Goal: Transaction & Acquisition: Book appointment/travel/reservation

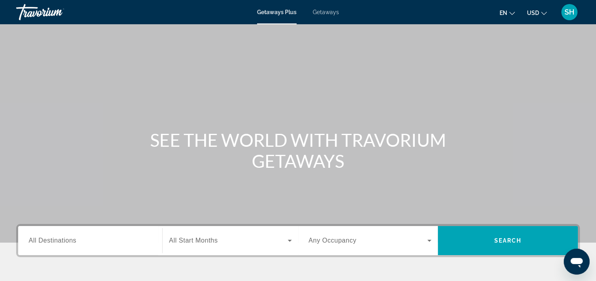
click at [34, 239] on span "All Destinations" at bounding box center [53, 240] width 48 height 7
click at [34, 239] on input "Destination All Destinations" at bounding box center [90, 241] width 123 height 10
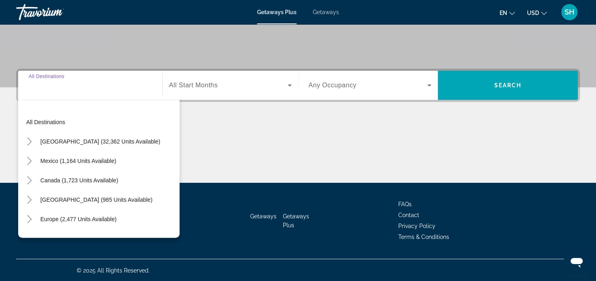
scroll to position [155, 0]
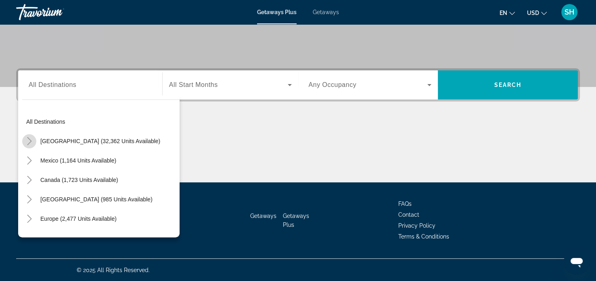
click at [29, 140] on icon "Toggle United States (32,362 units available)" at bounding box center [29, 141] width 8 height 8
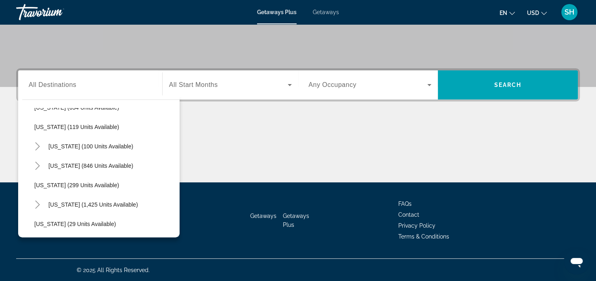
scroll to position [498, 0]
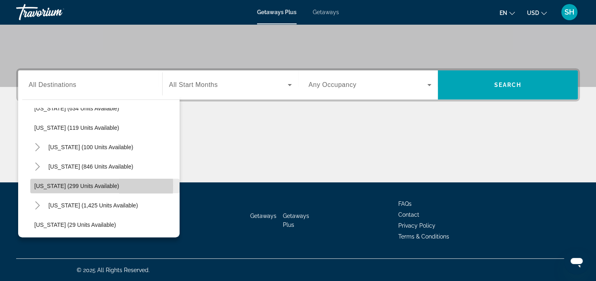
click at [43, 184] on span "[US_STATE] (299 units available)" at bounding box center [76, 185] width 85 height 6
type input "**********"
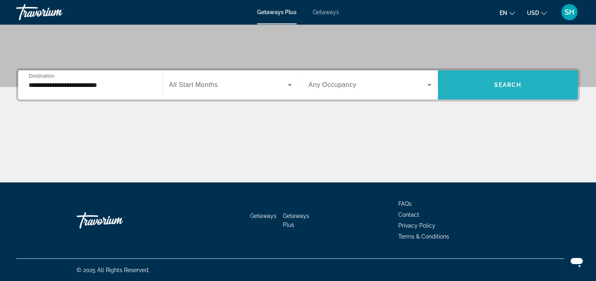
click at [511, 82] on span "Search" at bounding box center [507, 85] width 27 height 6
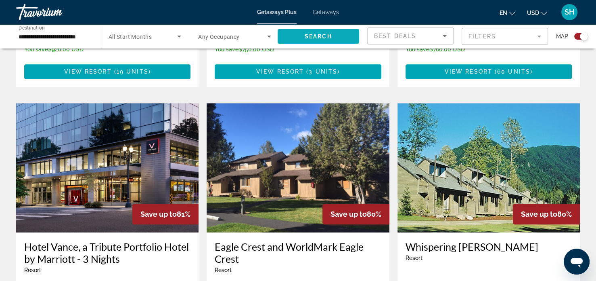
scroll to position [791, 0]
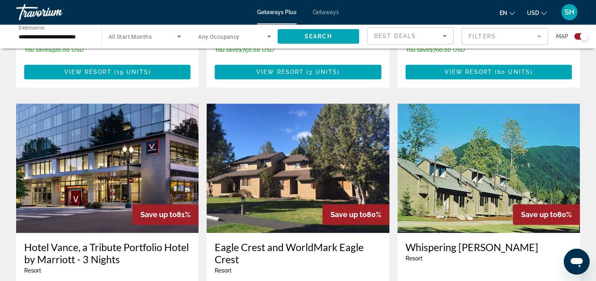
click at [326, 11] on span "Getaways" at bounding box center [326, 12] width 26 height 6
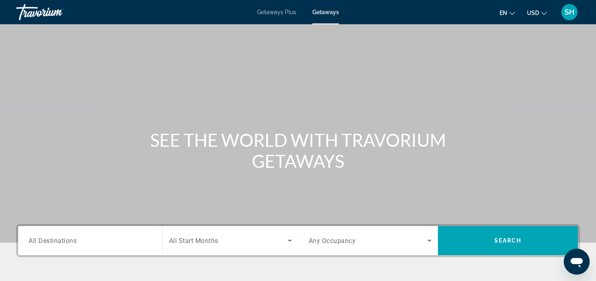
click at [31, 240] on span "All Destinations" at bounding box center [53, 240] width 48 height 8
click at [31, 240] on input "Destination All Destinations" at bounding box center [90, 241] width 123 height 10
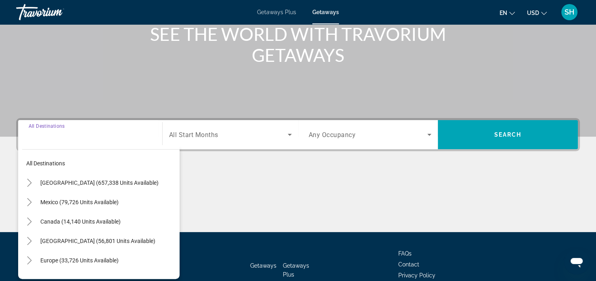
scroll to position [155, 0]
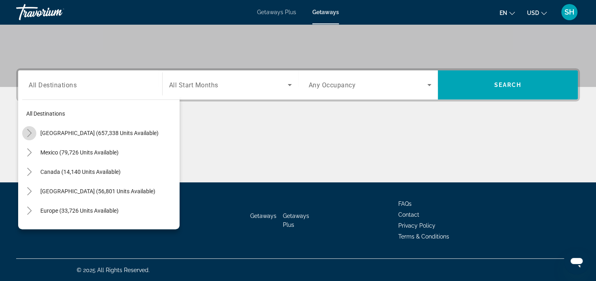
click at [30, 133] on icon "Toggle United States (657,338 units available)" at bounding box center [29, 133] width 4 height 8
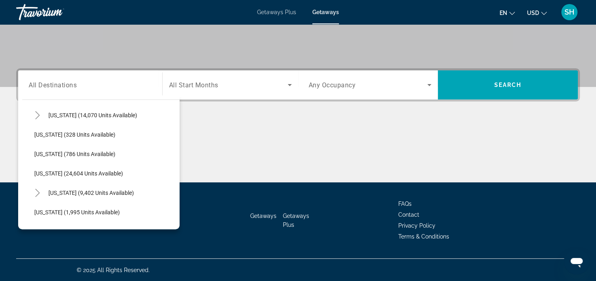
scroll to position [599, 0]
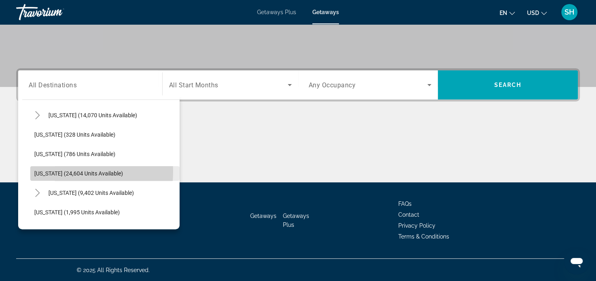
click at [63, 170] on span "[US_STATE] (24,604 units available)" at bounding box center [78, 173] width 89 height 6
type input "**********"
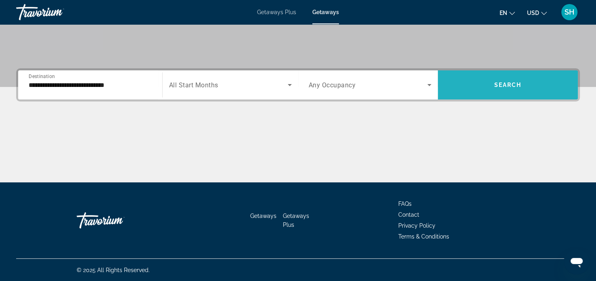
click at [497, 78] on span "Search widget" at bounding box center [508, 84] width 140 height 19
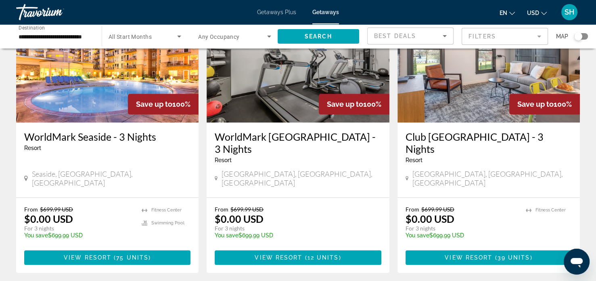
scroll to position [675, 0]
click at [122, 247] on span "Main content" at bounding box center [107, 256] width 166 height 19
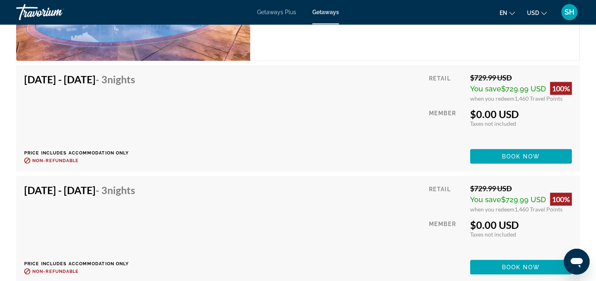
scroll to position [1810, 0]
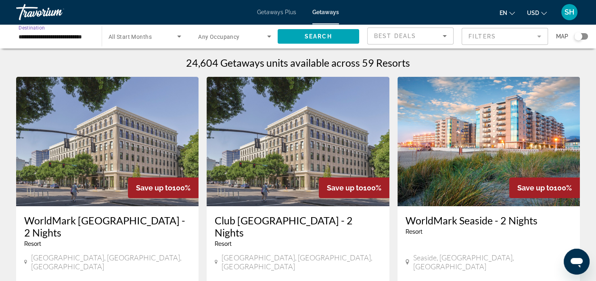
click at [24, 36] on input "**********" at bounding box center [55, 37] width 73 height 10
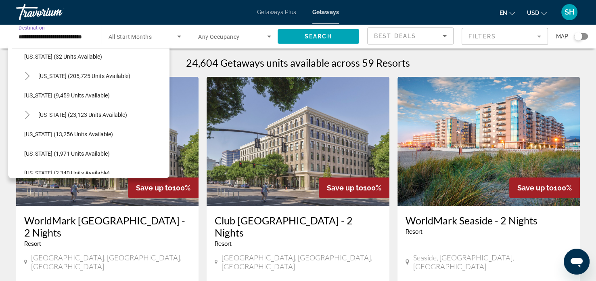
scroll to position [162, 0]
click at [27, 112] on icon "Toggle Hawaii (23,123 units available)" at bounding box center [27, 114] width 4 height 8
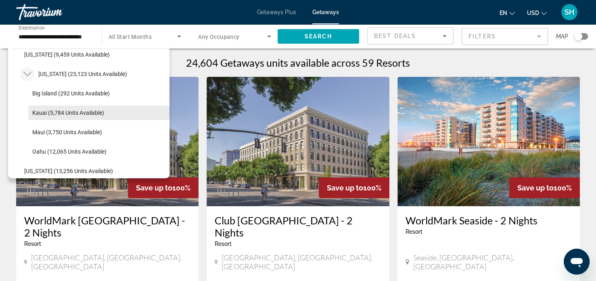
scroll to position [201, 0]
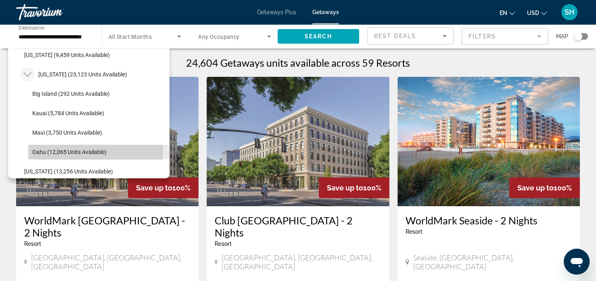
click at [47, 150] on span "Oahu (12,065 units available)" at bounding box center [69, 152] width 74 height 6
type input "**********"
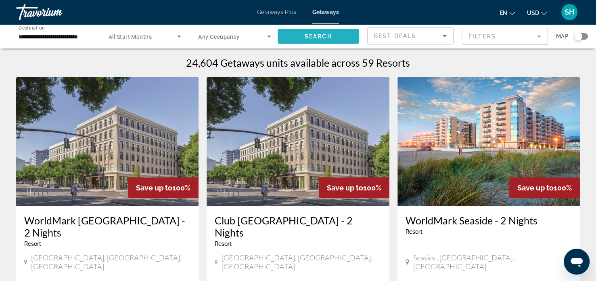
click at [321, 37] on span "Search" at bounding box center [318, 36] width 27 height 6
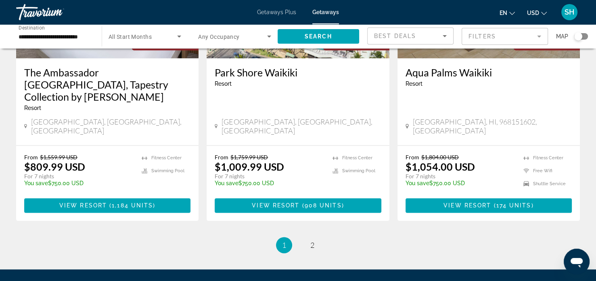
scroll to position [1072, 0]
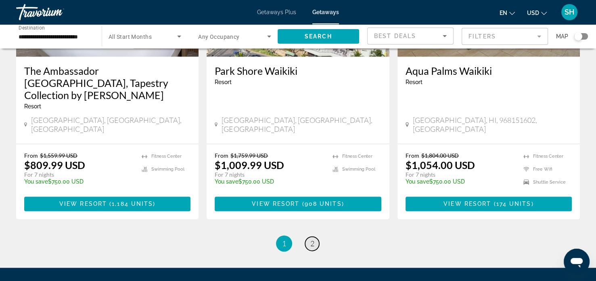
click at [313, 239] on span "2" at bounding box center [312, 243] width 4 height 9
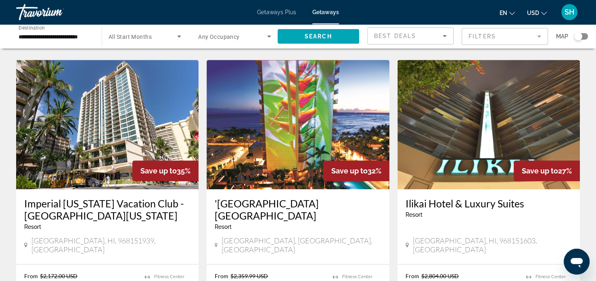
scroll to position [621, 0]
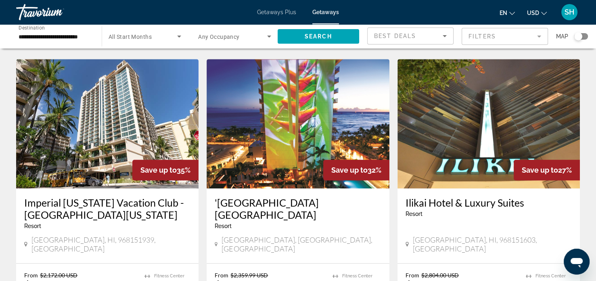
click at [468, 82] on img "Main content" at bounding box center [489, 123] width 182 height 129
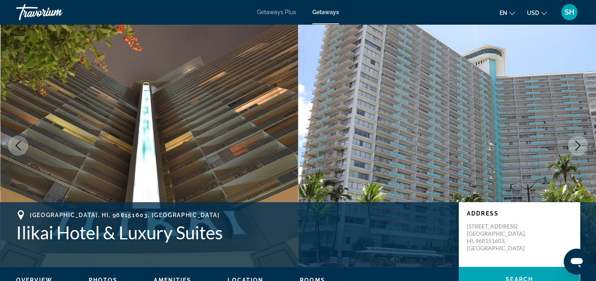
click at [575, 143] on icon "Next image" at bounding box center [578, 145] width 10 height 10
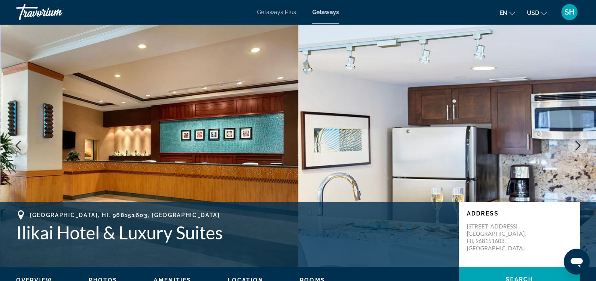
click at [575, 143] on icon "Next image" at bounding box center [578, 145] width 10 height 10
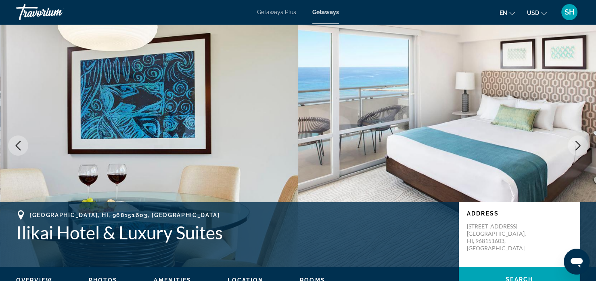
click at [575, 143] on icon "Next image" at bounding box center [578, 145] width 10 height 10
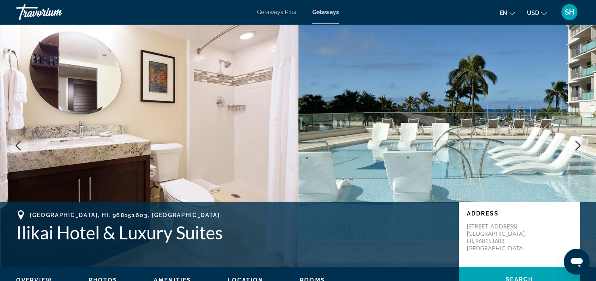
click at [575, 143] on icon "Next image" at bounding box center [578, 145] width 10 height 10
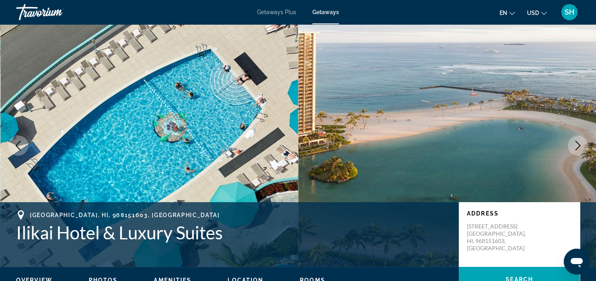
click at [575, 143] on icon "Next image" at bounding box center [578, 145] width 10 height 10
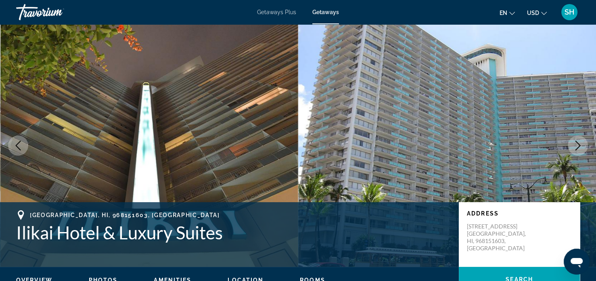
click at [575, 143] on icon "Next image" at bounding box center [578, 145] width 10 height 10
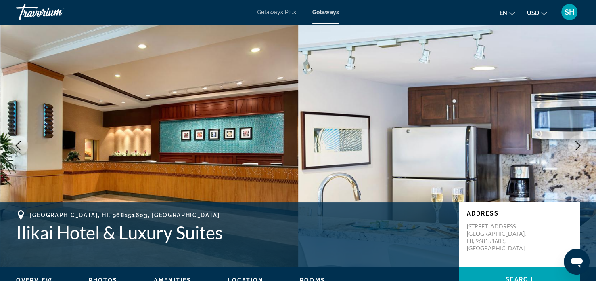
click at [575, 143] on icon "Next image" at bounding box center [578, 145] width 10 height 10
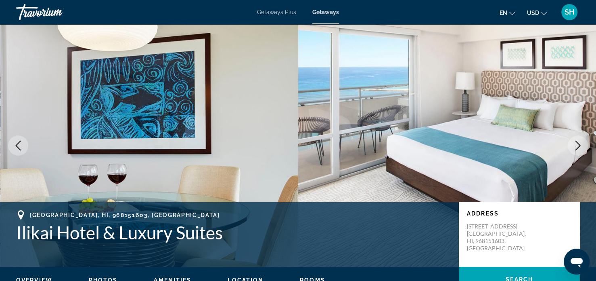
click at [575, 143] on icon "Next image" at bounding box center [578, 145] width 10 height 10
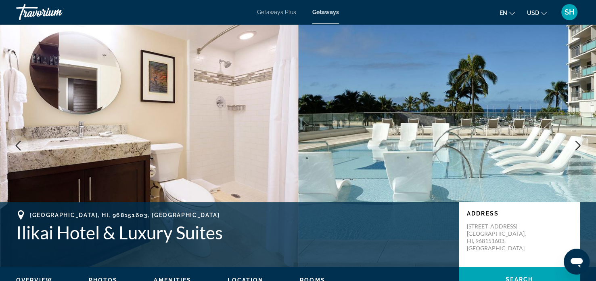
click at [575, 143] on icon "Next image" at bounding box center [578, 145] width 10 height 10
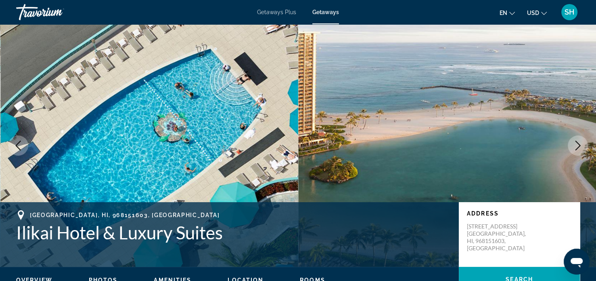
click at [575, 143] on icon "Next image" at bounding box center [578, 145] width 10 height 10
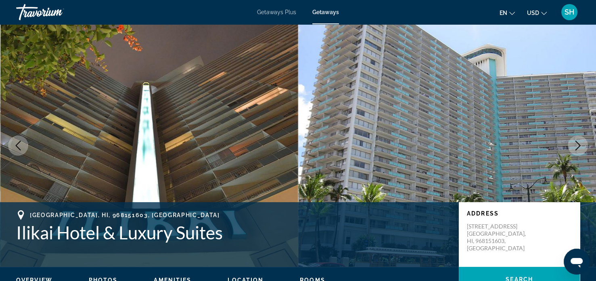
click at [575, 143] on icon "Next image" at bounding box center [578, 145] width 10 height 10
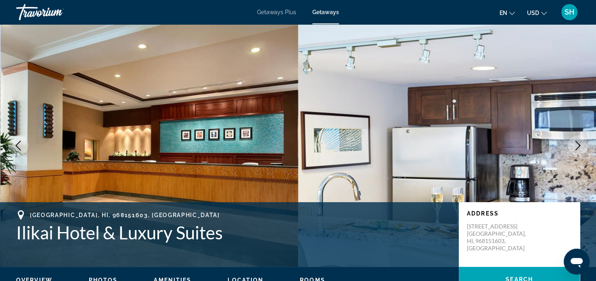
click at [575, 143] on icon "Next image" at bounding box center [578, 145] width 10 height 10
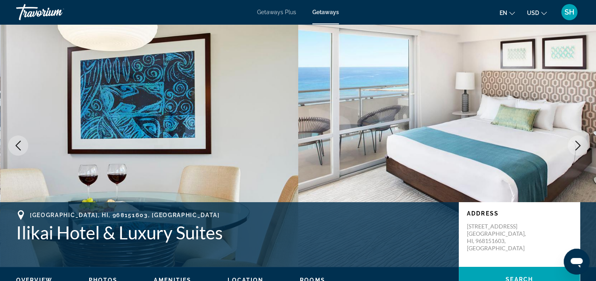
click at [575, 143] on icon "Next image" at bounding box center [578, 145] width 10 height 10
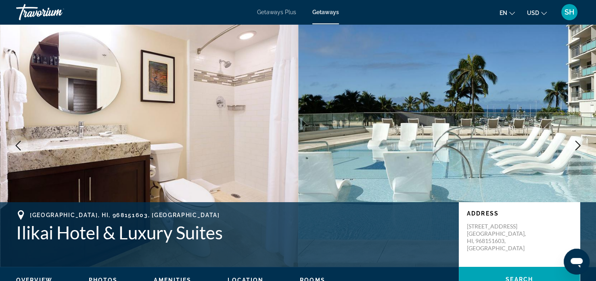
click at [575, 143] on icon "Next image" at bounding box center [578, 145] width 10 height 10
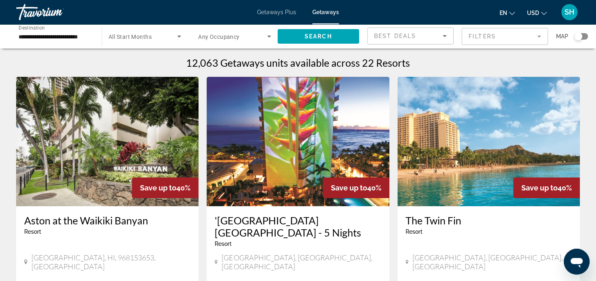
click at [278, 11] on span "Getaways Plus" at bounding box center [276, 12] width 39 height 6
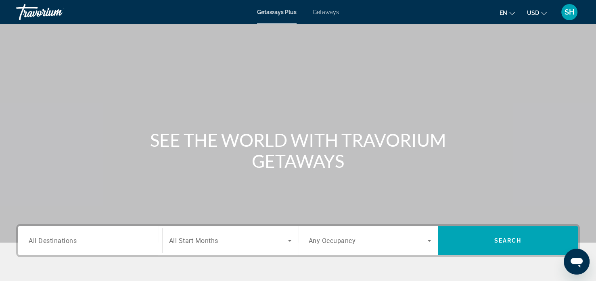
click at [27, 237] on div "Destination All Destinations" at bounding box center [90, 240] width 136 height 23
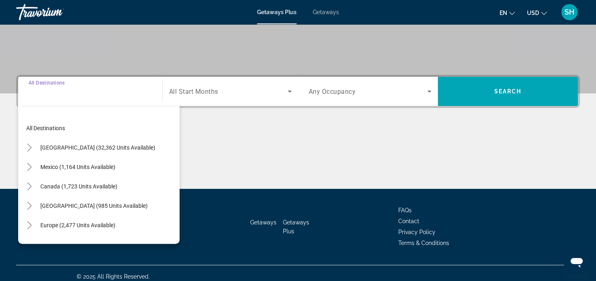
scroll to position [155, 0]
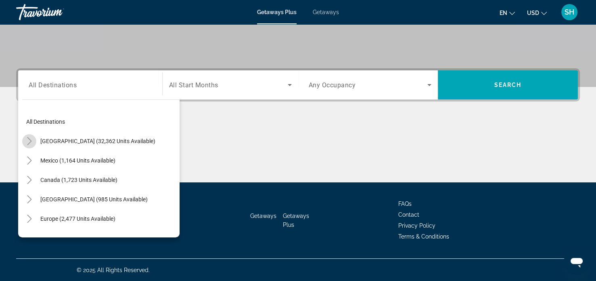
click at [30, 141] on icon "Toggle United States (32,362 units available)" at bounding box center [29, 141] width 4 height 8
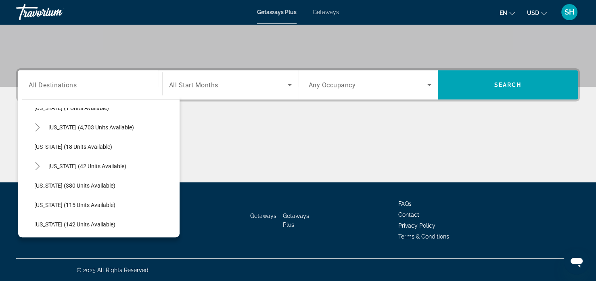
scroll to position [131, 0]
click at [38, 164] on icon "Toggle Hawaii (42 units available)" at bounding box center [38, 165] width 8 height 8
click at [36, 162] on icon "Toggle Hawaii (42 units available)" at bounding box center [38, 165] width 8 height 8
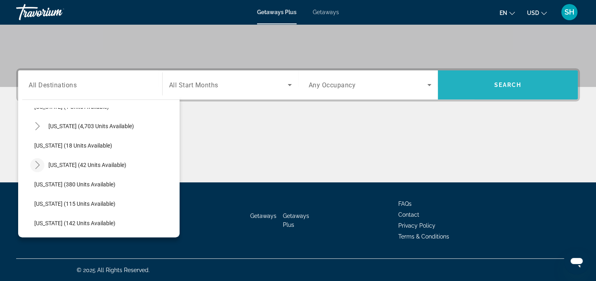
click at [476, 86] on span "Search widget" at bounding box center [508, 84] width 140 height 19
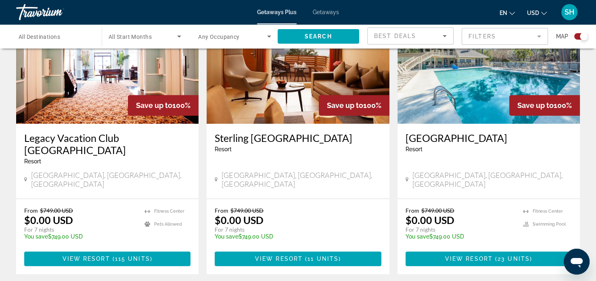
scroll to position [333, 0]
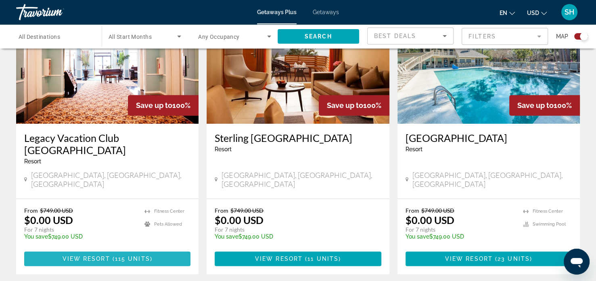
click at [122, 255] on span "115 units" at bounding box center [132, 258] width 35 height 6
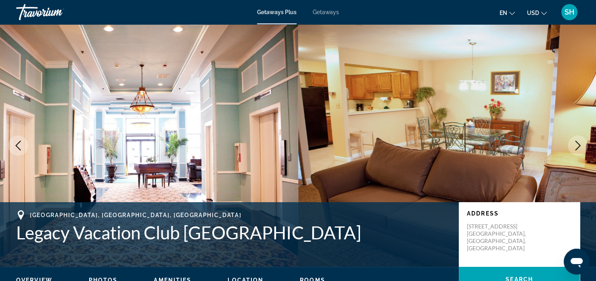
click at [576, 143] on icon "Next image" at bounding box center [578, 145] width 10 height 10
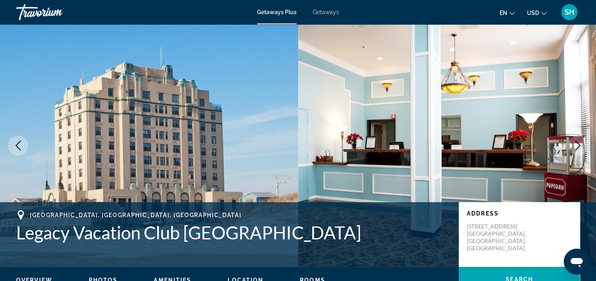
click at [576, 143] on icon "Next image" at bounding box center [578, 145] width 10 height 10
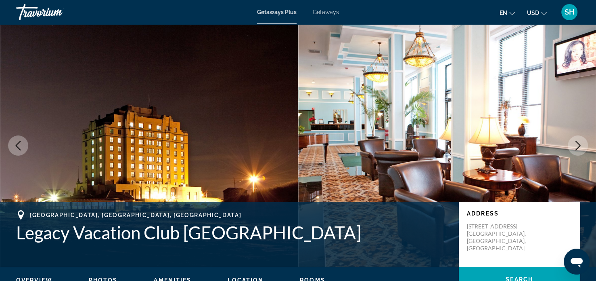
click at [576, 143] on icon "Next image" at bounding box center [578, 145] width 10 height 10
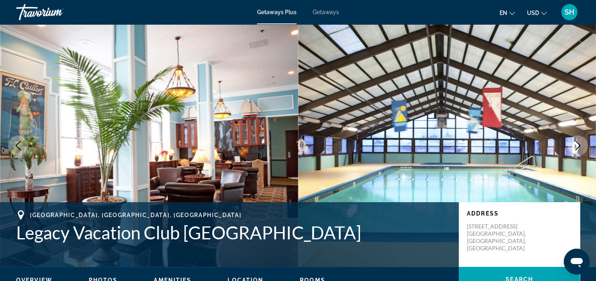
click at [576, 143] on icon "Next image" at bounding box center [578, 145] width 10 height 10
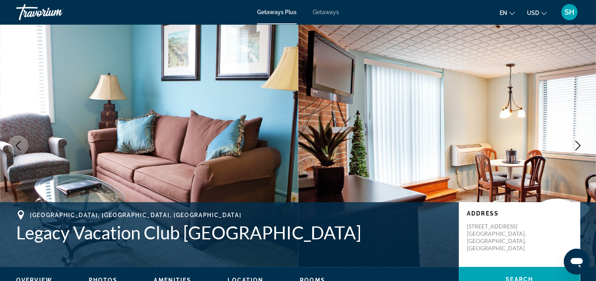
click at [576, 143] on icon "Next image" at bounding box center [578, 145] width 10 height 10
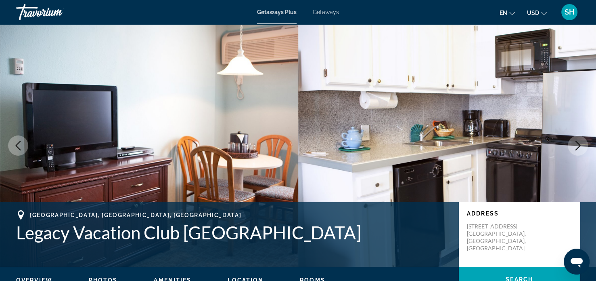
click at [576, 143] on icon "Next image" at bounding box center [578, 145] width 10 height 10
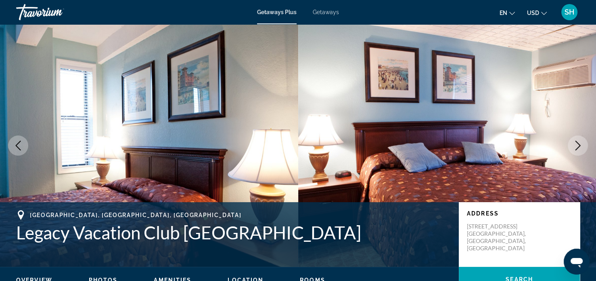
click at [576, 143] on icon "Next image" at bounding box center [578, 145] width 10 height 10
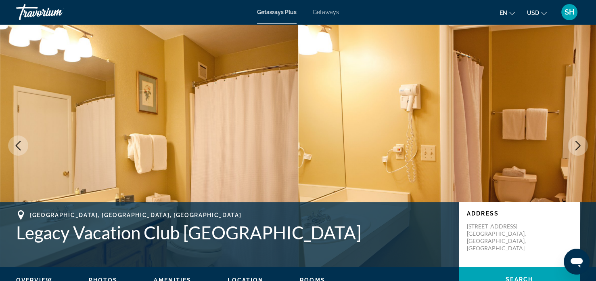
click at [576, 143] on icon "Next image" at bounding box center [578, 145] width 10 height 10
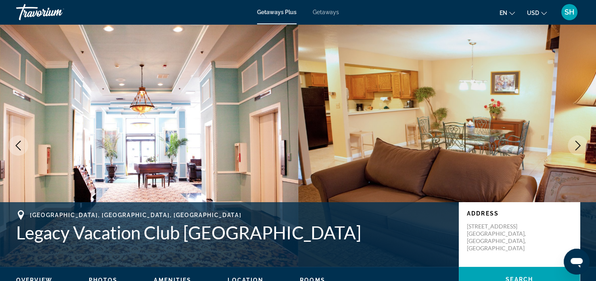
click at [576, 143] on icon "Next image" at bounding box center [578, 145] width 10 height 10
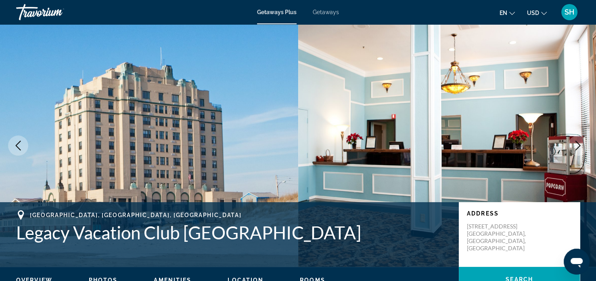
click at [576, 143] on icon "Next image" at bounding box center [578, 145] width 10 height 10
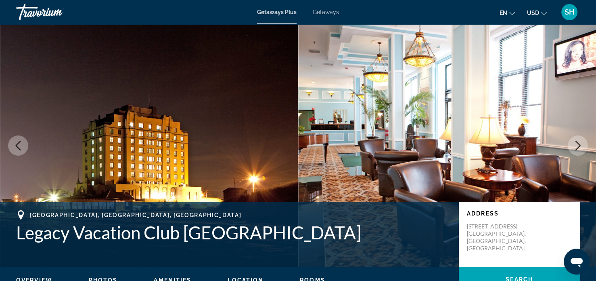
click at [576, 143] on icon "Next image" at bounding box center [578, 145] width 10 height 10
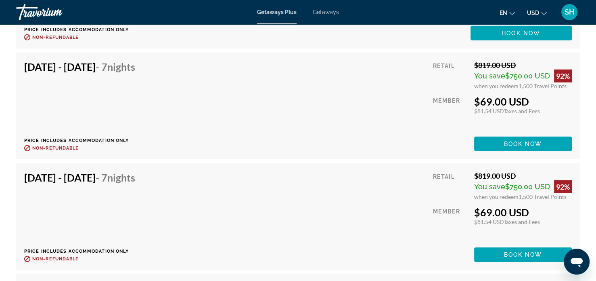
scroll to position [2363, 0]
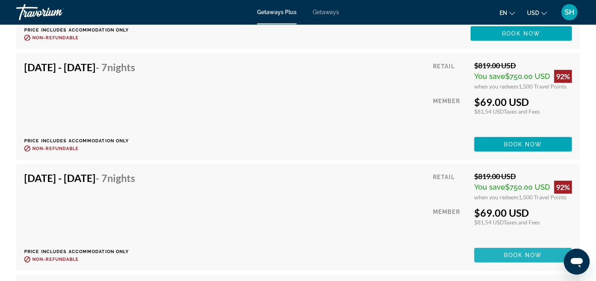
click at [509, 251] on span "Book now" at bounding box center [523, 254] width 38 height 6
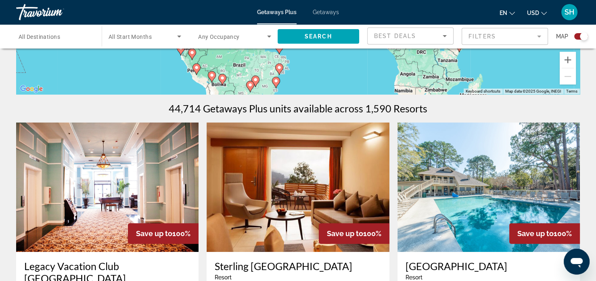
scroll to position [204, 0]
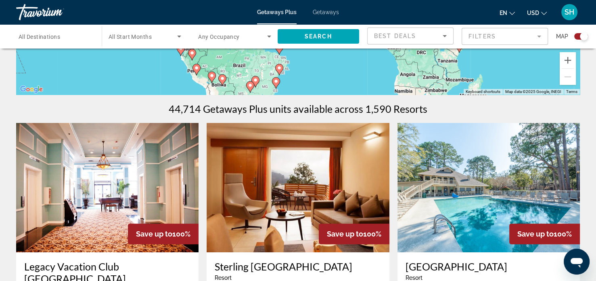
click at [39, 34] on span "All Destinations" at bounding box center [40, 37] width 42 height 6
click at [39, 34] on input "Destination All Destinations" at bounding box center [55, 37] width 73 height 10
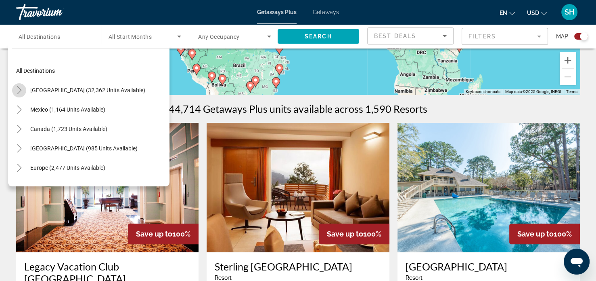
click at [19, 88] on icon "Toggle United States (32,362 units available)" at bounding box center [19, 90] width 8 height 8
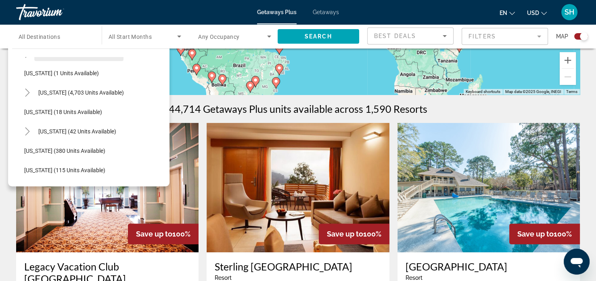
scroll to position [114, 0]
click at [28, 131] on icon "Toggle Hawaii (42 units available)" at bounding box center [27, 131] width 4 height 8
click at [314, 32] on span "Search widget" at bounding box center [319, 36] width 82 height 19
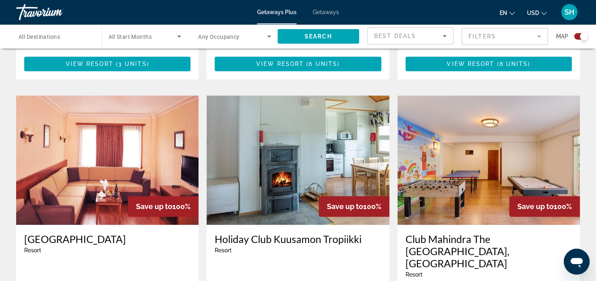
scroll to position [823, 0]
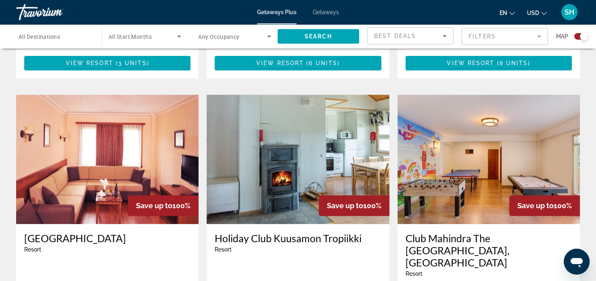
click at [155, 124] on img "Main content" at bounding box center [107, 158] width 182 height 129
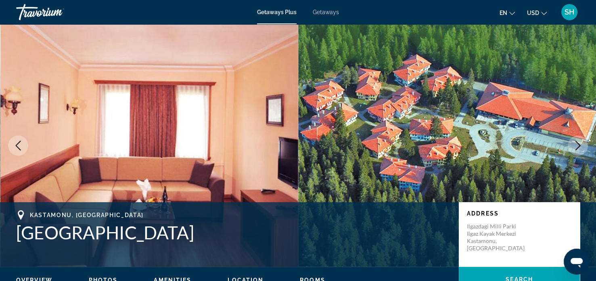
click at [577, 145] on icon "Next image" at bounding box center [578, 145] width 10 height 10
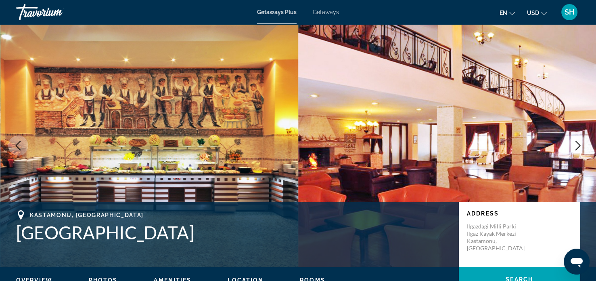
click at [577, 145] on icon "Next image" at bounding box center [578, 145] width 10 height 10
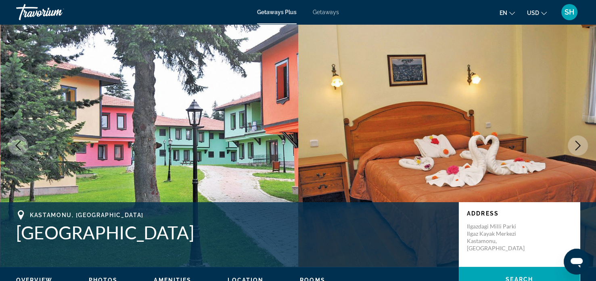
click at [577, 145] on icon "Next image" at bounding box center [578, 145] width 10 height 10
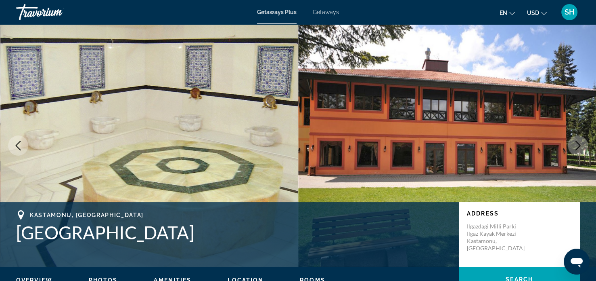
click at [577, 145] on icon "Next image" at bounding box center [578, 145] width 10 height 10
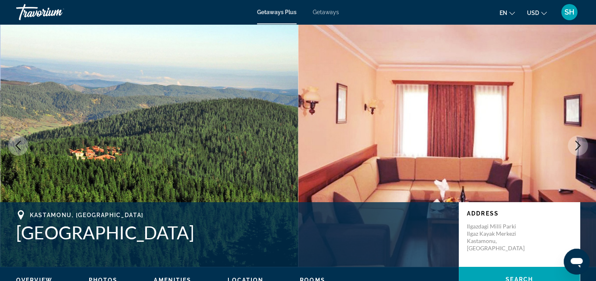
click at [577, 145] on icon "Next image" at bounding box center [578, 145] width 10 height 10
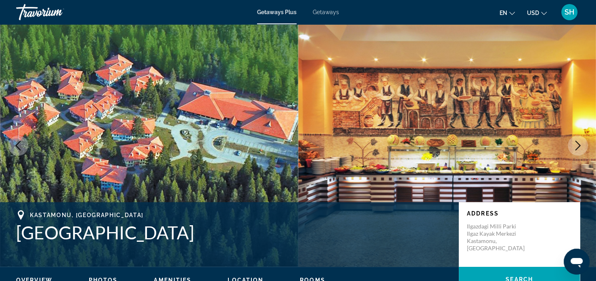
click at [577, 145] on icon "Next image" at bounding box center [578, 145] width 10 height 10
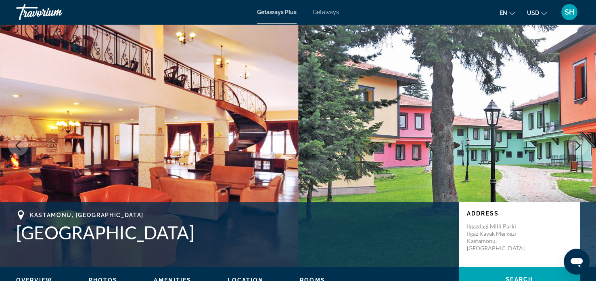
click at [577, 145] on icon "Next image" at bounding box center [578, 145] width 10 height 10
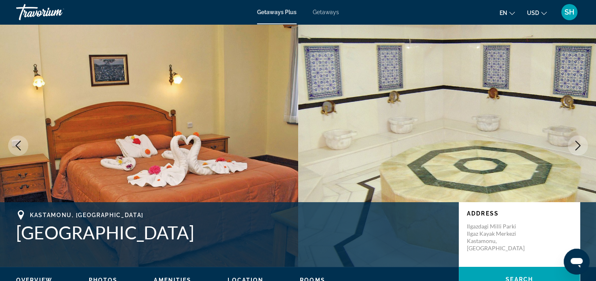
click at [577, 145] on icon "Next image" at bounding box center [578, 145] width 10 height 10
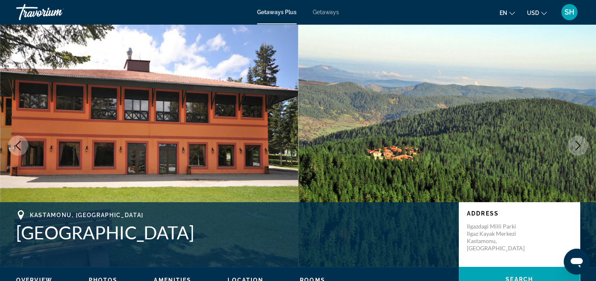
click at [577, 145] on icon "Next image" at bounding box center [578, 145] width 10 height 10
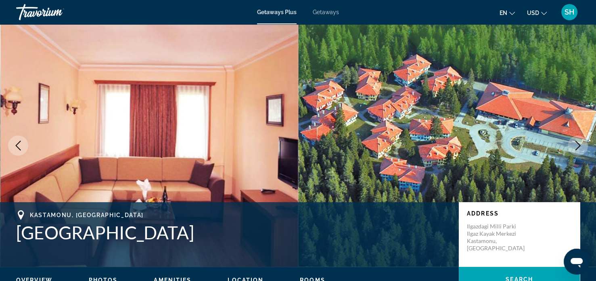
click at [577, 145] on icon "Next image" at bounding box center [578, 145] width 10 height 10
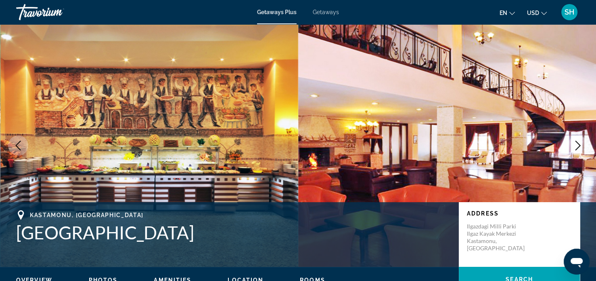
click at [577, 145] on icon "Next image" at bounding box center [578, 145] width 10 height 10
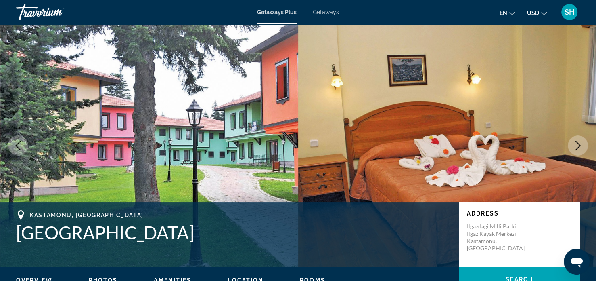
click at [577, 145] on icon "Next image" at bounding box center [578, 145] width 10 height 10
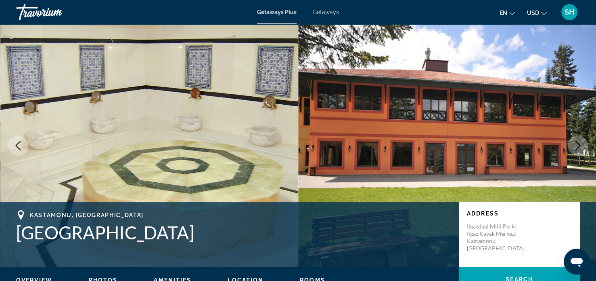
click at [577, 145] on icon "Next image" at bounding box center [578, 145] width 10 height 10
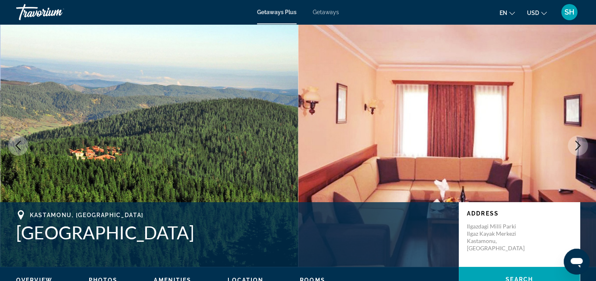
click at [577, 145] on icon "Next image" at bounding box center [578, 145] width 10 height 10
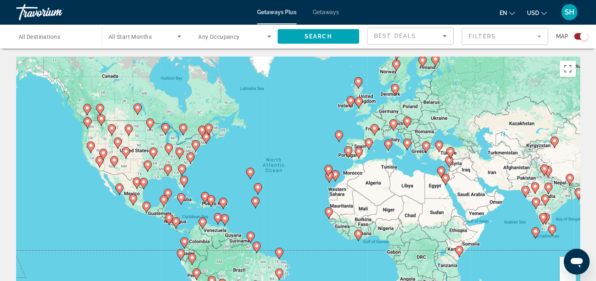
click at [38, 36] on span "All Destinations" at bounding box center [40, 37] width 42 height 6
click at [38, 36] on input "Destination All Destinations" at bounding box center [55, 37] width 73 height 10
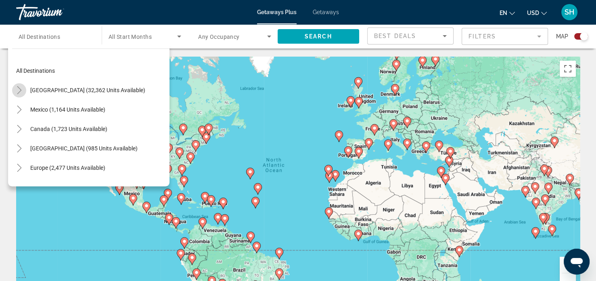
click at [19, 90] on icon "Toggle United States (32,362 units available)" at bounding box center [19, 90] width 8 height 8
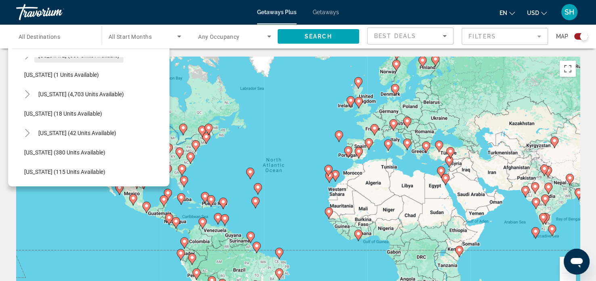
scroll to position [113, 0]
click at [45, 131] on span "[US_STATE] (42 units available)" at bounding box center [77, 131] width 78 height 6
type input "**********"
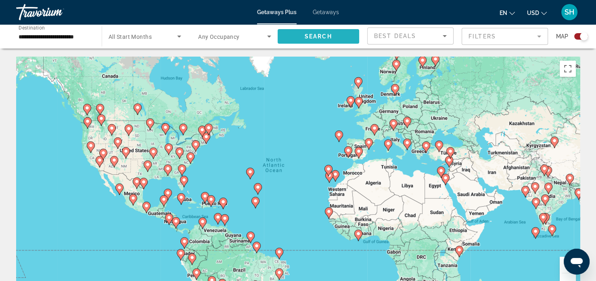
click at [318, 38] on span "Search" at bounding box center [318, 36] width 27 height 6
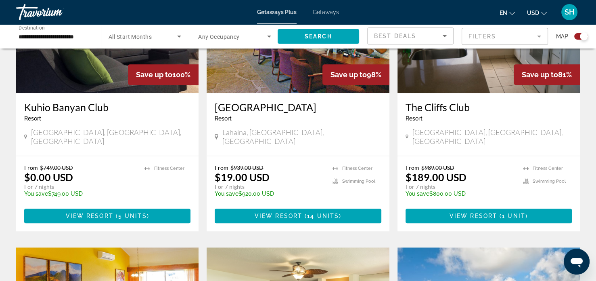
scroll to position [374, 0]
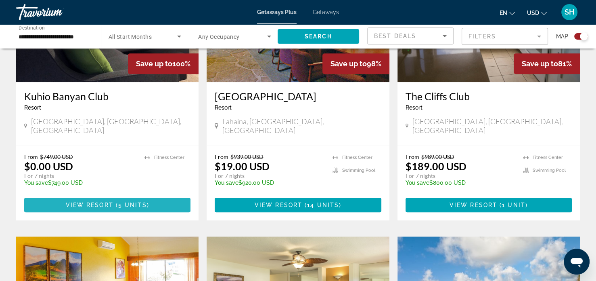
click at [126, 195] on span "Main content" at bounding box center [107, 204] width 166 height 19
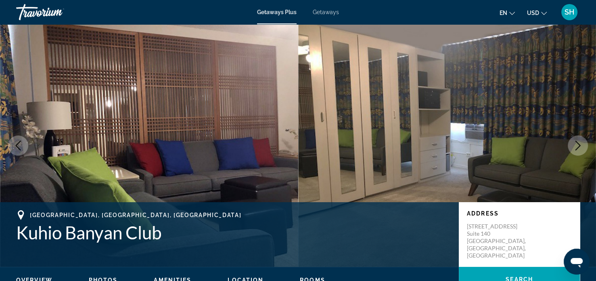
click at [575, 143] on icon "Next image" at bounding box center [578, 145] width 10 height 10
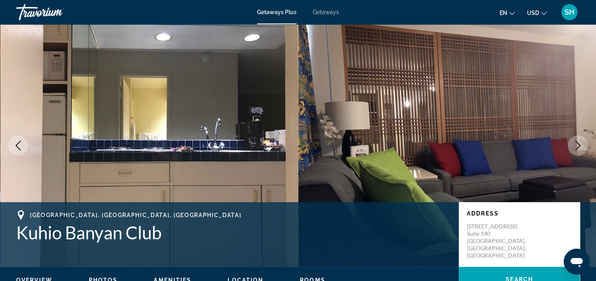
click at [575, 143] on icon "Next image" at bounding box center [578, 145] width 10 height 10
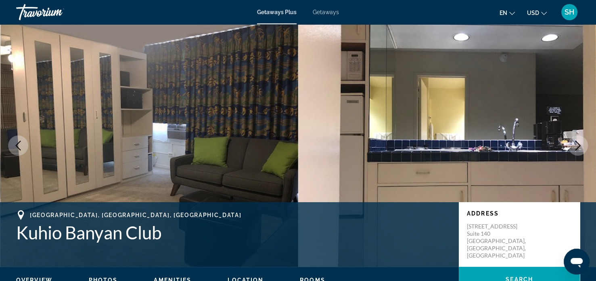
click at [575, 143] on icon "Next image" at bounding box center [578, 145] width 10 height 10
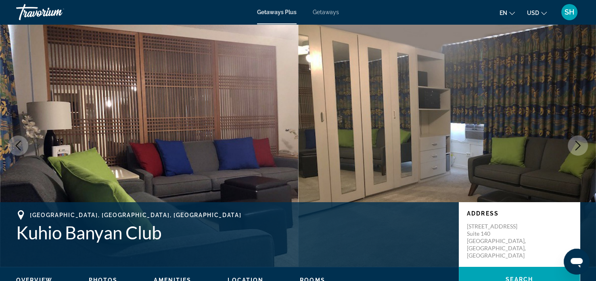
click at [575, 143] on icon "Next image" at bounding box center [578, 145] width 10 height 10
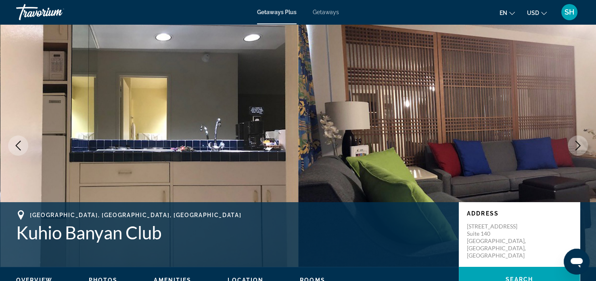
click at [575, 143] on icon "Next image" at bounding box center [578, 145] width 10 height 10
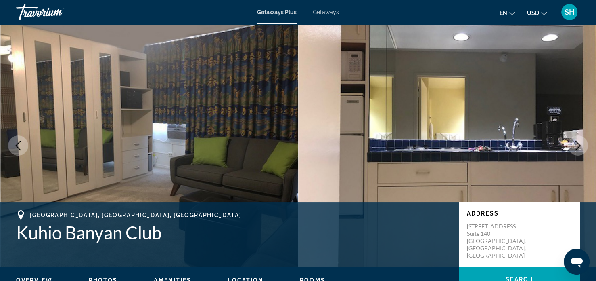
click at [575, 143] on icon "Next image" at bounding box center [578, 145] width 10 height 10
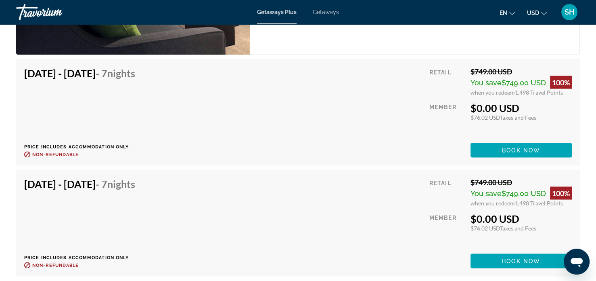
scroll to position [1495, 0]
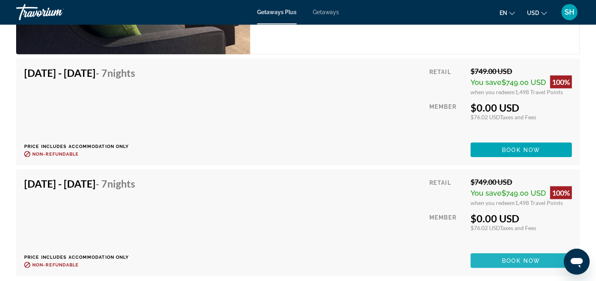
click at [513, 257] on span "Book now" at bounding box center [521, 260] width 38 height 6
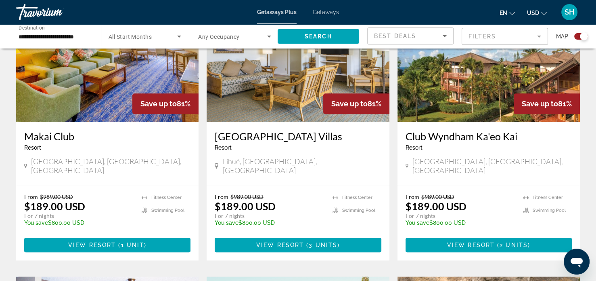
scroll to position [617, 0]
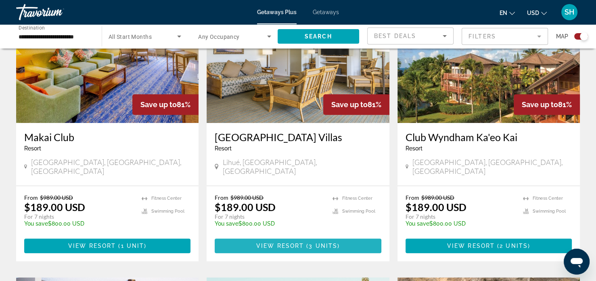
click at [296, 242] on span "View Resort" at bounding box center [280, 245] width 48 height 6
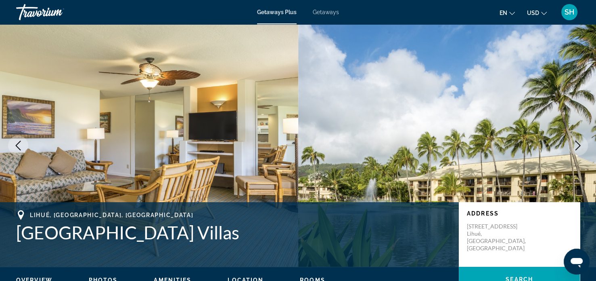
click at [578, 142] on icon "Next image" at bounding box center [578, 145] width 10 height 10
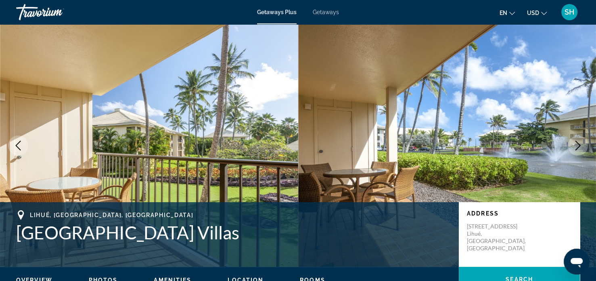
click at [578, 142] on icon "Next image" at bounding box center [578, 145] width 10 height 10
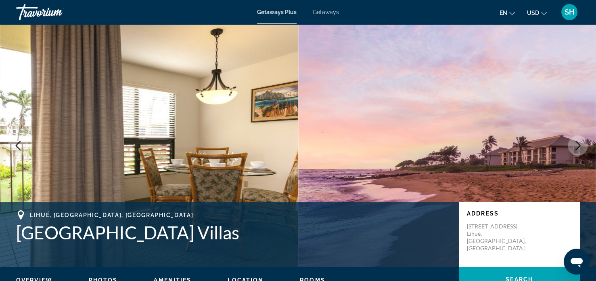
click at [578, 142] on icon "Next image" at bounding box center [578, 145] width 10 height 10
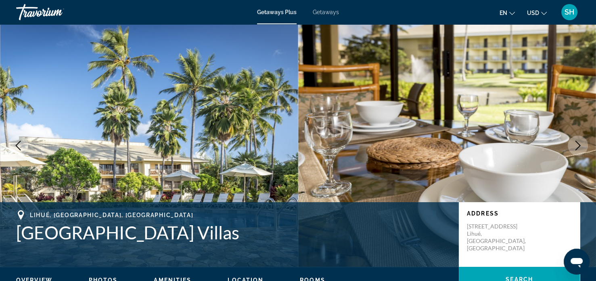
click at [578, 142] on icon "Next image" at bounding box center [578, 145] width 10 height 10
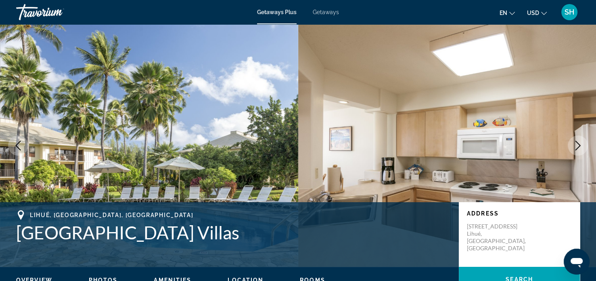
click at [578, 142] on icon "Next image" at bounding box center [578, 145] width 10 height 10
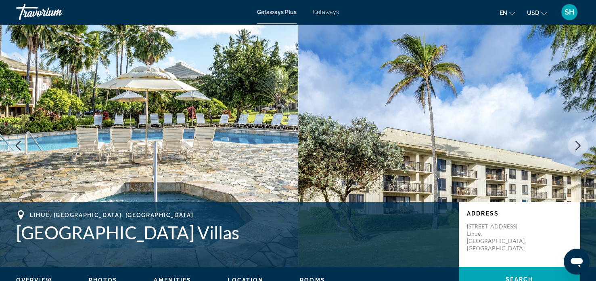
click at [578, 142] on icon "Next image" at bounding box center [578, 145] width 10 height 10
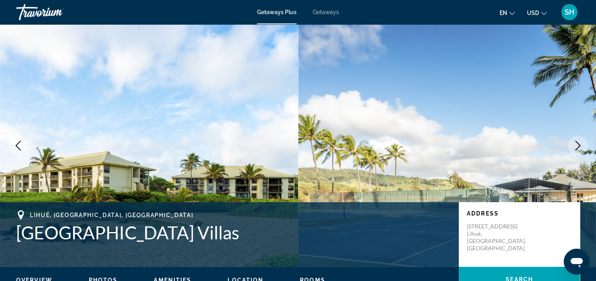
click at [578, 142] on icon "Next image" at bounding box center [578, 145] width 10 height 10
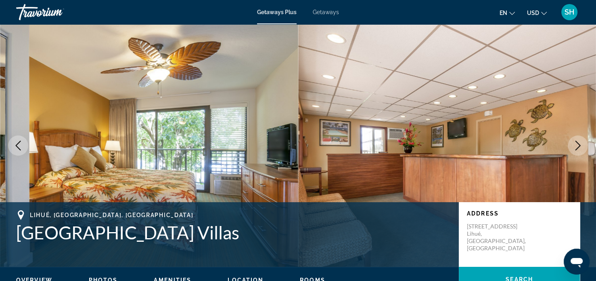
click at [578, 142] on icon "Next image" at bounding box center [578, 145] width 10 height 10
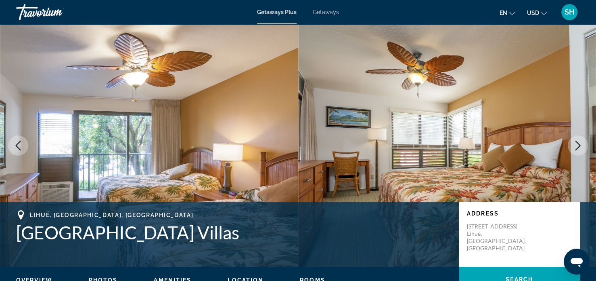
click at [578, 142] on icon "Next image" at bounding box center [578, 145] width 10 height 10
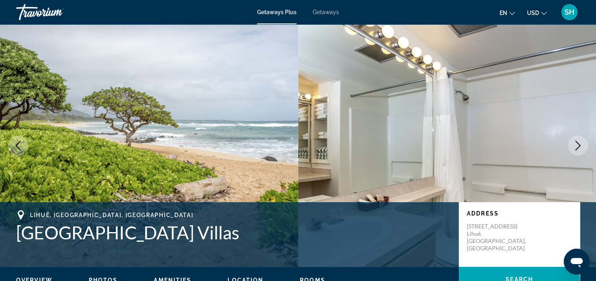
click at [578, 142] on icon "Next image" at bounding box center [578, 145] width 10 height 10
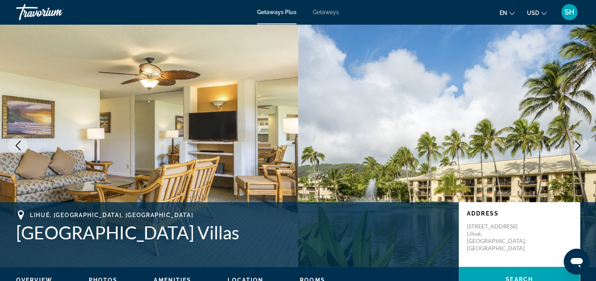
click at [578, 142] on icon "Next image" at bounding box center [578, 145] width 10 height 10
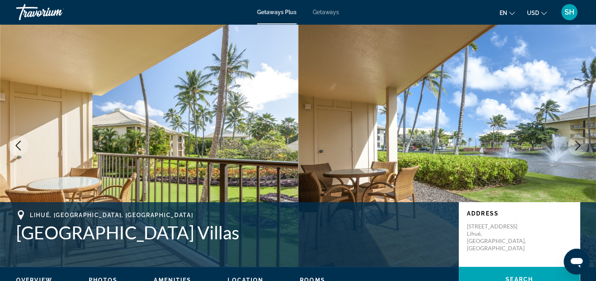
click at [578, 142] on icon "Next image" at bounding box center [578, 145] width 10 height 10
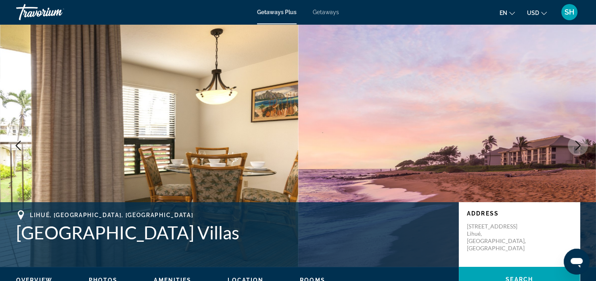
click at [578, 142] on icon "Next image" at bounding box center [578, 145] width 10 height 10
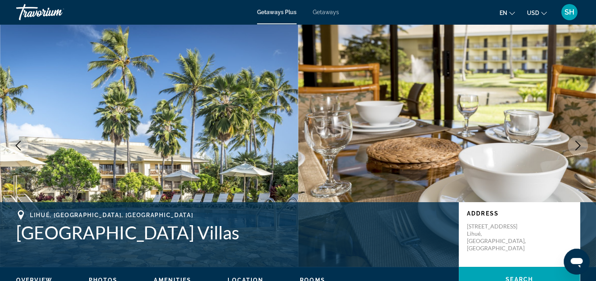
click at [578, 142] on icon "Next image" at bounding box center [578, 145] width 10 height 10
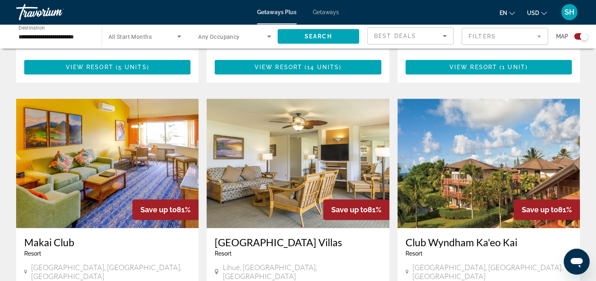
scroll to position [512, 0]
click at [325, 13] on span "Getaways" at bounding box center [326, 12] width 26 height 6
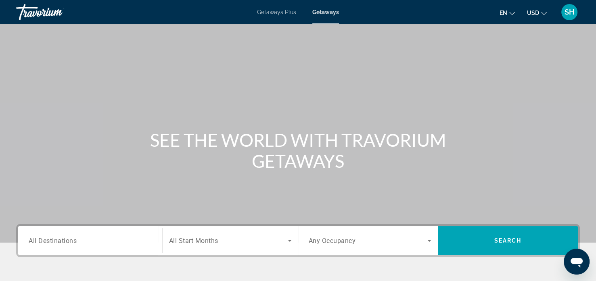
click at [32, 239] on span "All Destinations" at bounding box center [53, 240] width 48 height 8
click at [32, 239] on input "Destination All Destinations" at bounding box center [90, 241] width 123 height 10
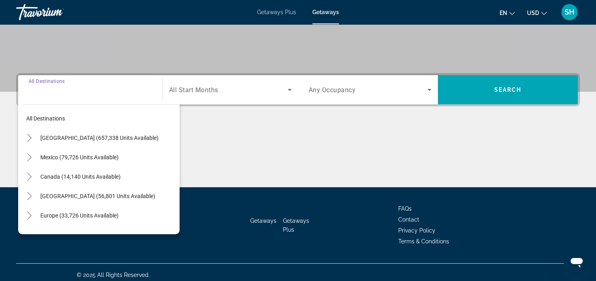
scroll to position [155, 0]
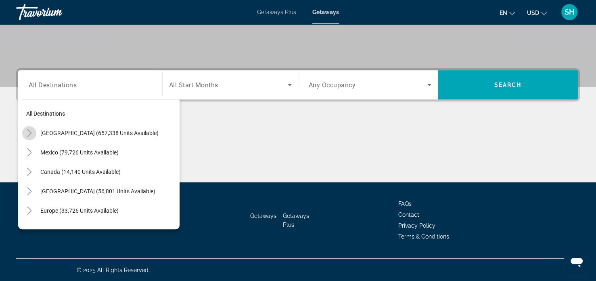
click at [29, 132] on icon "Toggle United States (657,338 units available)" at bounding box center [29, 133] width 8 height 8
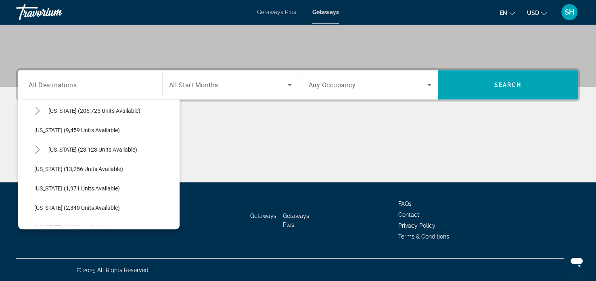
scroll to position [177, 0]
click at [38, 150] on icon "Toggle Hawaii (23,123 units available)" at bounding box center [37, 150] width 4 height 8
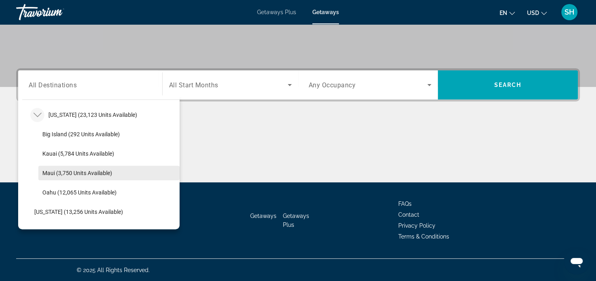
scroll to position [212, 0]
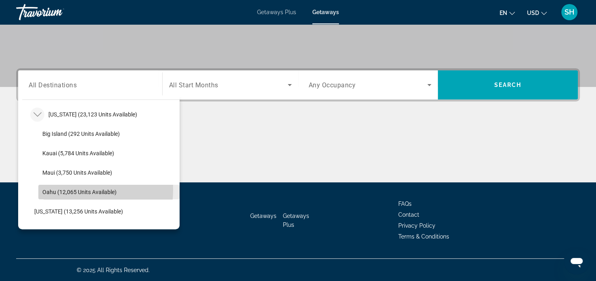
click at [57, 189] on span "Oahu (12,065 units available)" at bounding box center [79, 192] width 74 height 6
type input "**********"
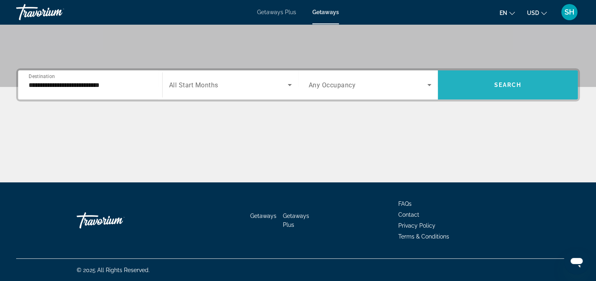
click at [498, 82] on span "Search" at bounding box center [507, 85] width 27 height 6
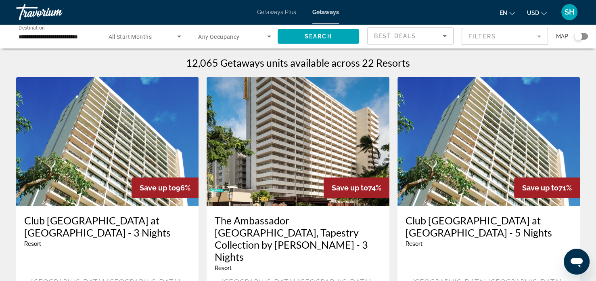
click at [272, 14] on span "Getaways Plus" at bounding box center [276, 12] width 39 height 6
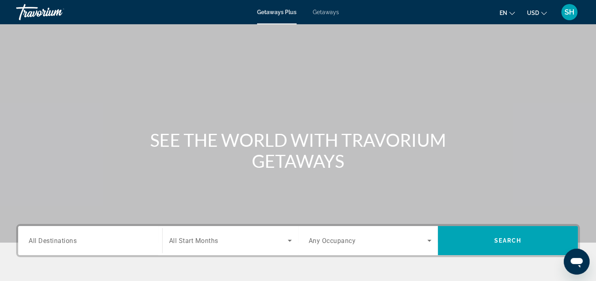
click at [31, 240] on span "All Destinations" at bounding box center [53, 240] width 48 height 8
click at [31, 240] on input "Destination All Destinations" at bounding box center [90, 241] width 123 height 10
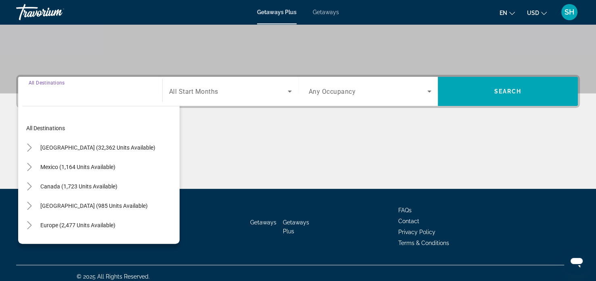
scroll to position [155, 0]
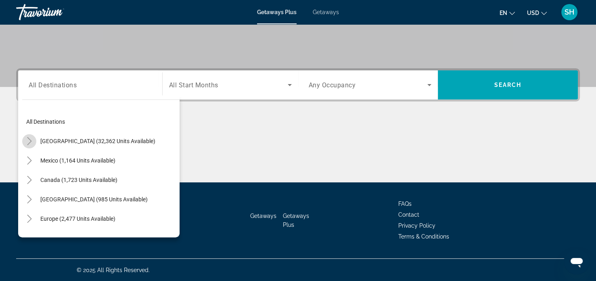
click at [29, 140] on icon "Toggle United States (32,362 units available)" at bounding box center [29, 141] width 8 height 8
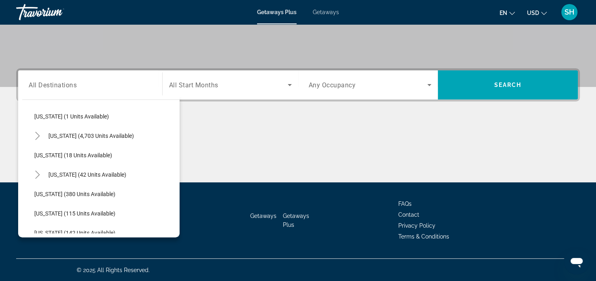
scroll to position [122, 0]
click at [57, 174] on span "[US_STATE] (42 units available)" at bounding box center [87, 174] width 78 height 6
type input "**********"
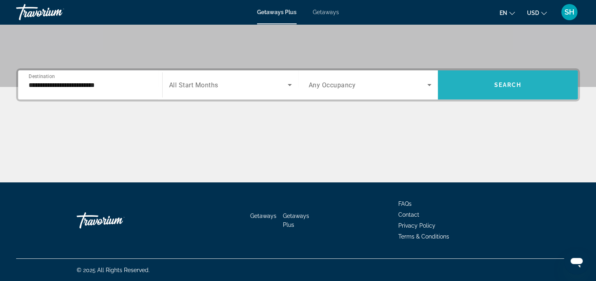
click at [512, 82] on span "Search" at bounding box center [507, 85] width 27 height 6
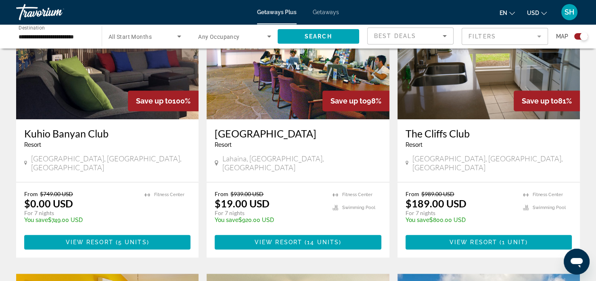
scroll to position [339, 0]
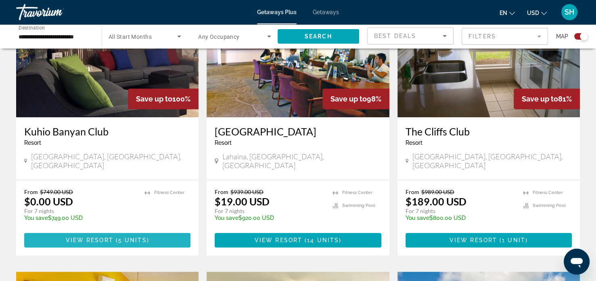
click at [116, 237] on span "( 5 units )" at bounding box center [131, 240] width 36 height 6
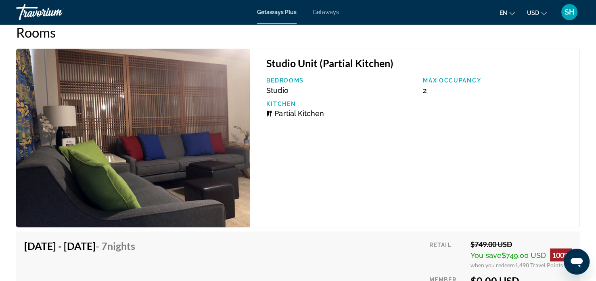
scroll to position [1322, 0]
